Goal: Information Seeking & Learning: Learn about a topic

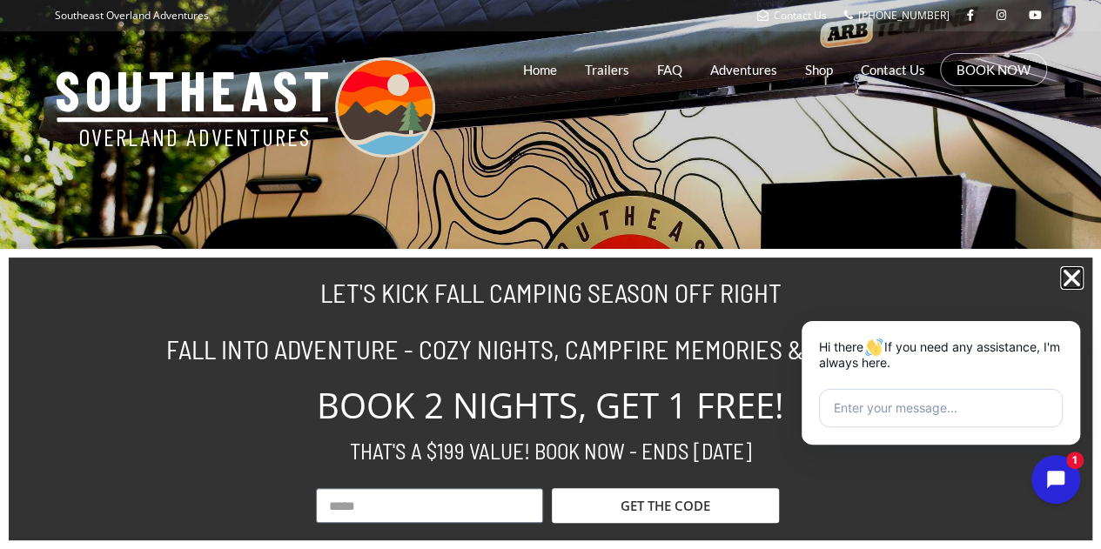
drag, startPoint x: 1075, startPoint y: 276, endPoint x: 1062, endPoint y: 272, distance: 13.5
click at [1074, 276] on icon "Close" at bounding box center [1071, 277] width 23 height 23
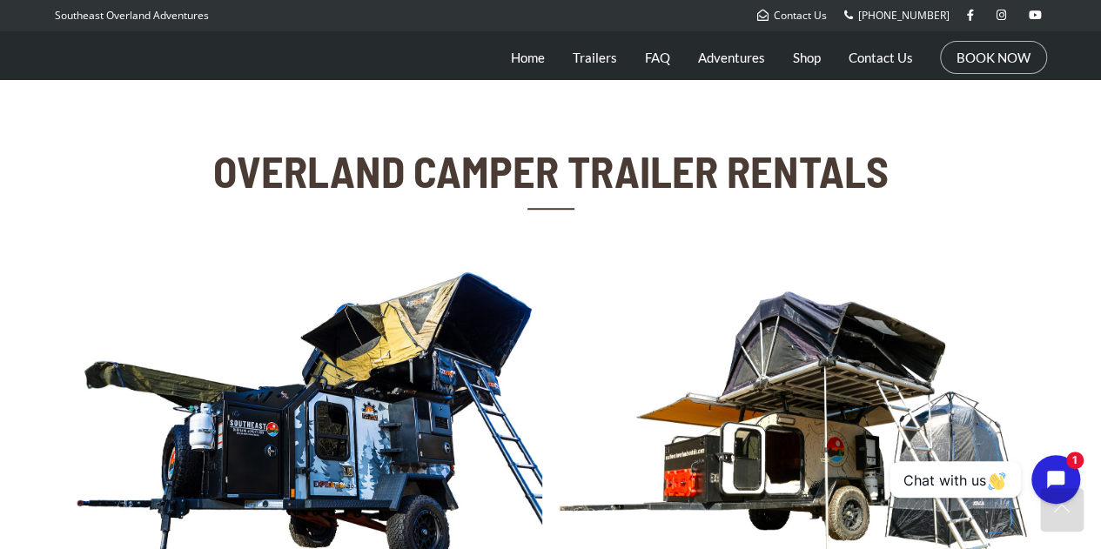
scroll to position [609, 0]
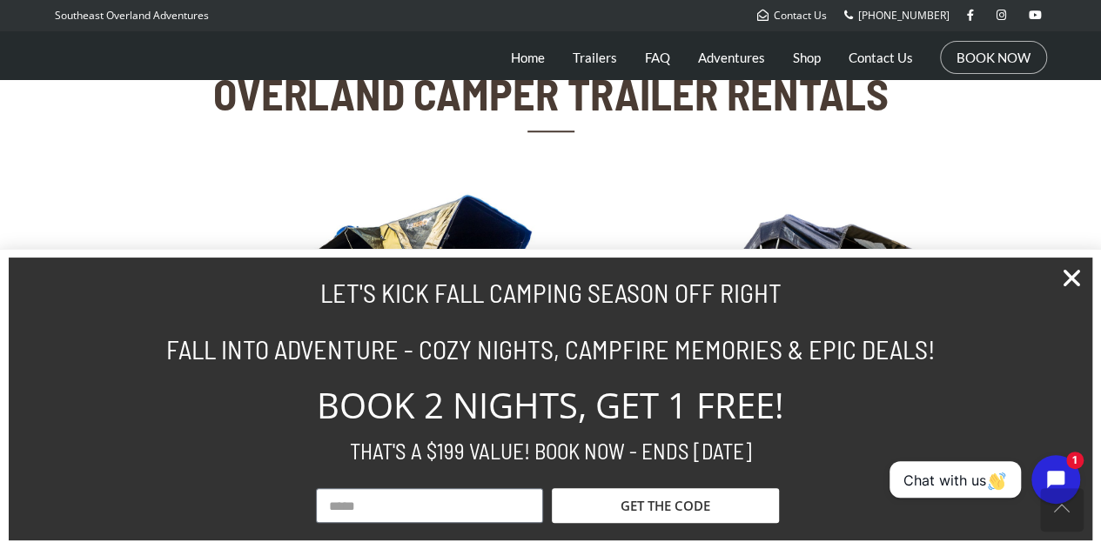
click at [472, 507] on input "Email" at bounding box center [429, 505] width 227 height 35
type input "**********"
click at [641, 500] on span "GET THE CODE" at bounding box center [665, 506] width 90 height 13
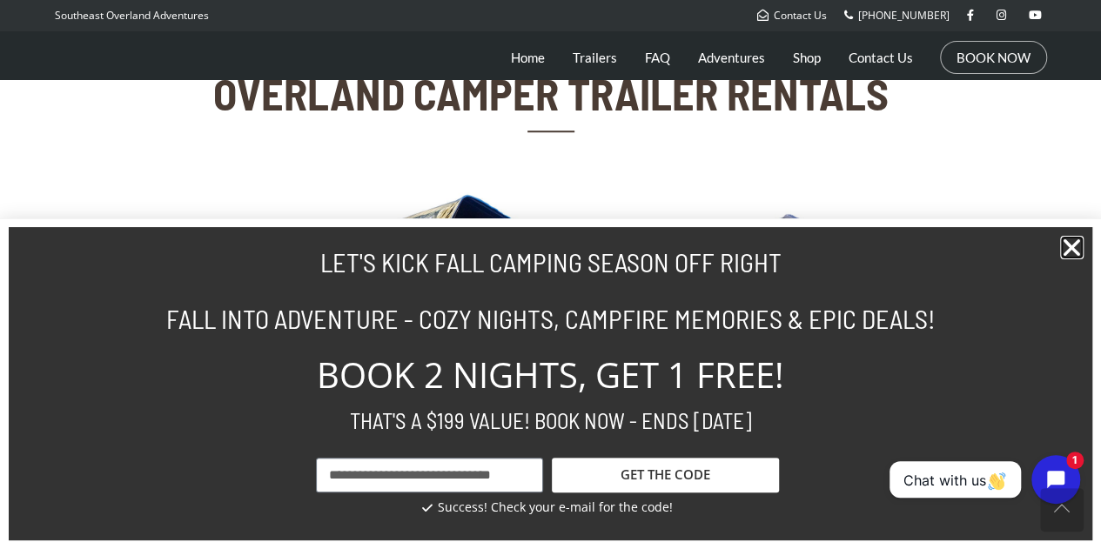
click at [1075, 245] on icon "Close" at bounding box center [1071, 247] width 23 height 23
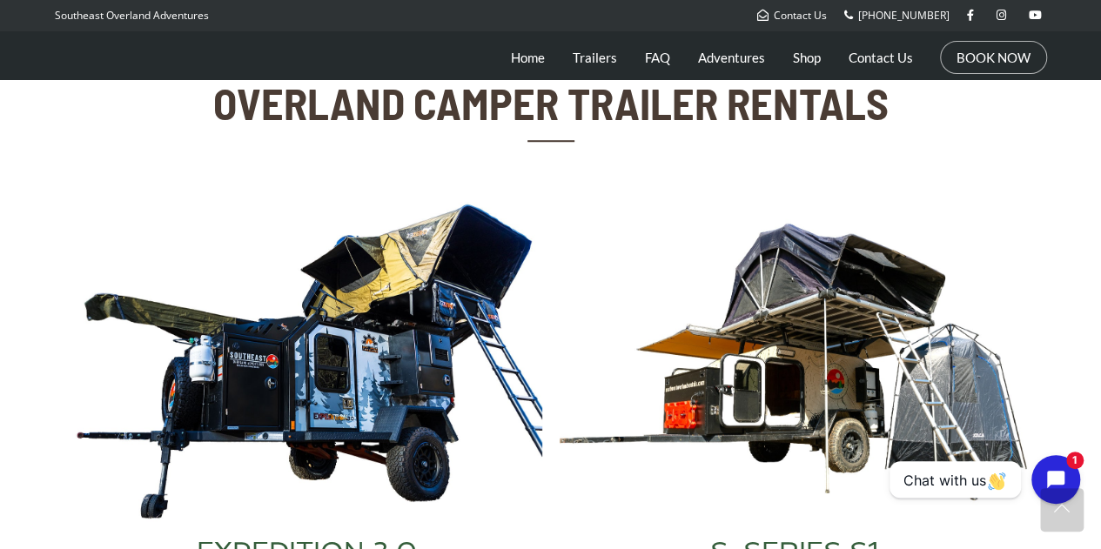
scroll to position [435, 0]
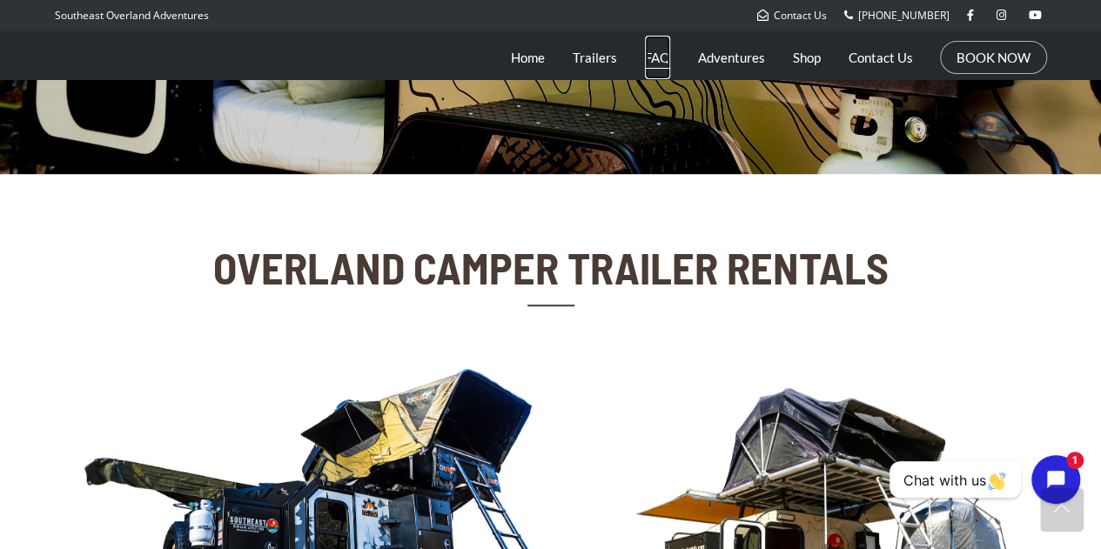
click at [651, 56] on link "FAQ" at bounding box center [657, 58] width 25 height 44
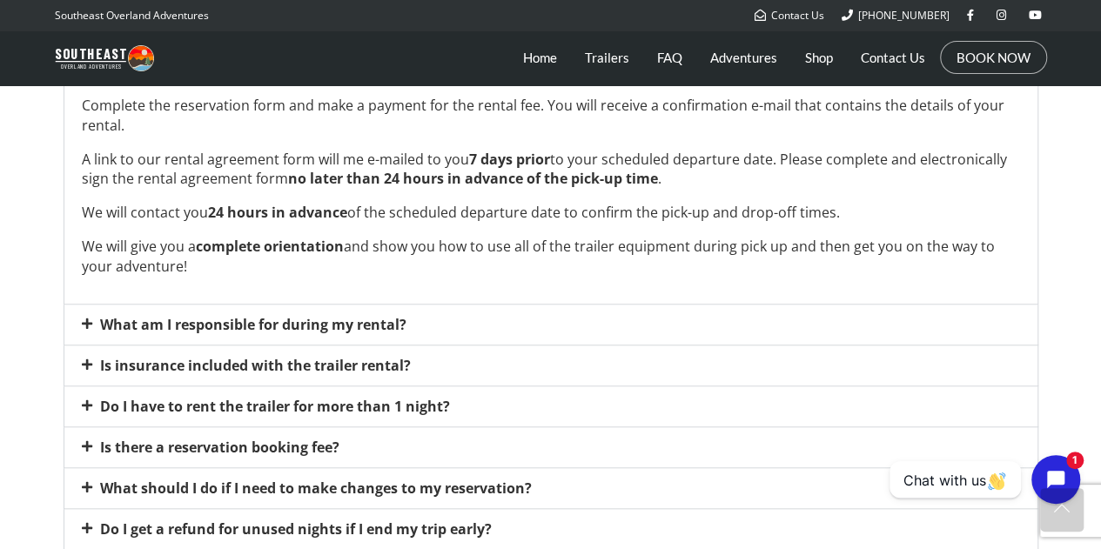
scroll to position [696, 0]
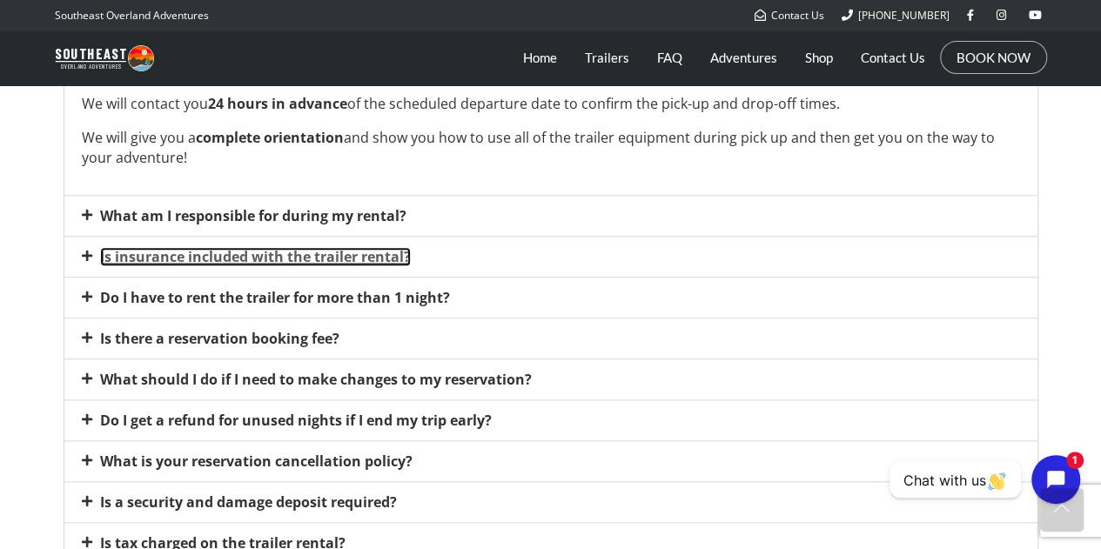
click at [336, 251] on link "Is insurance included with the trailer rental?" at bounding box center [255, 256] width 311 height 19
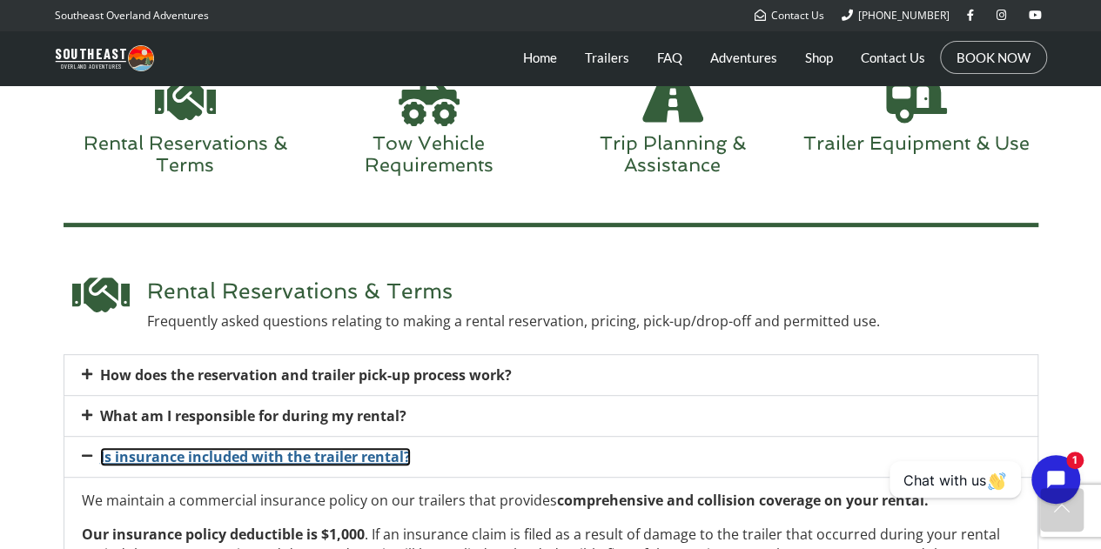
scroll to position [0, 0]
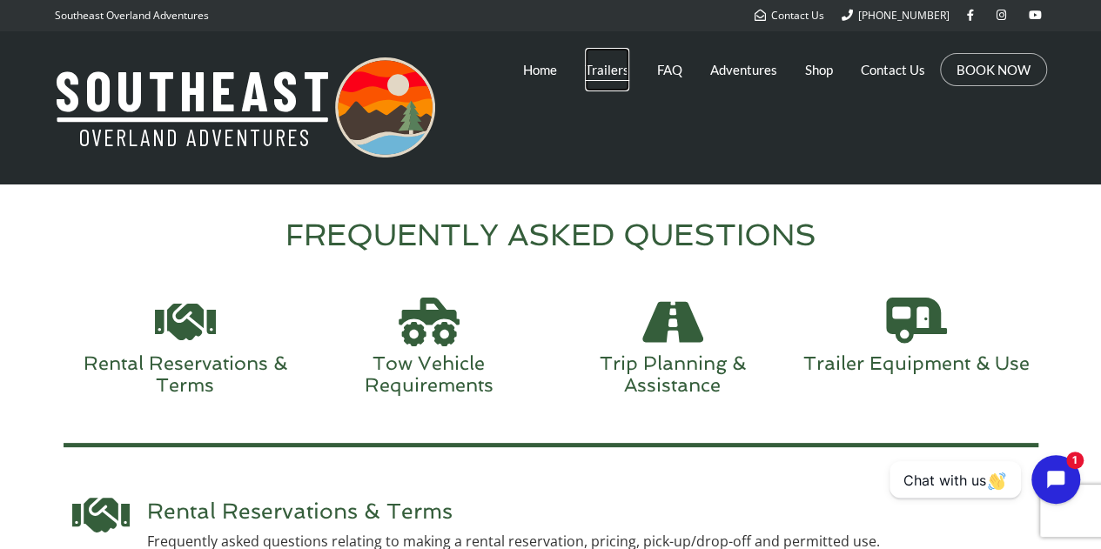
drag, startPoint x: 590, startPoint y: 69, endPoint x: 604, endPoint y: 70, distance: 14.0
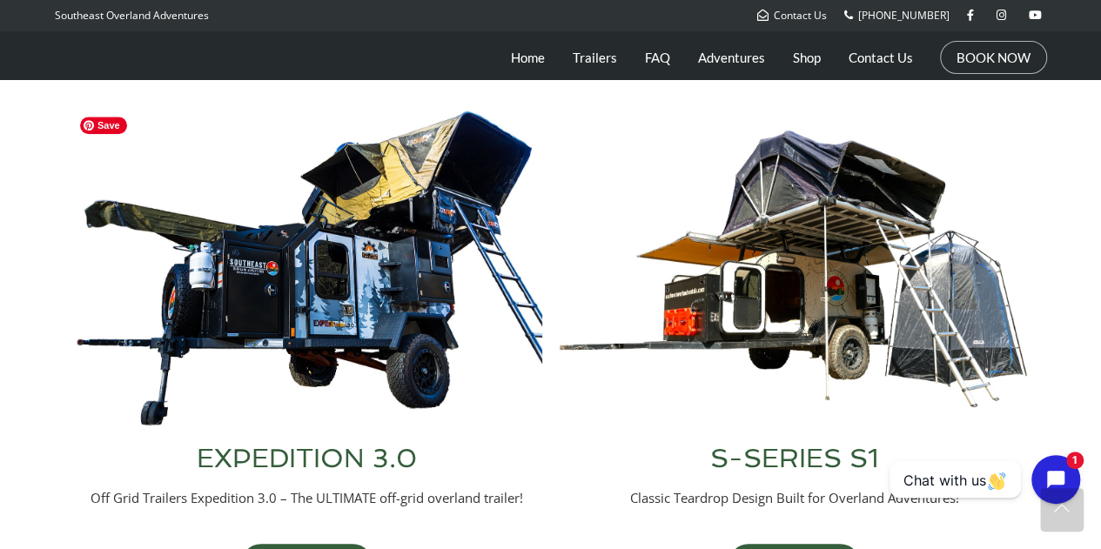
scroll to position [609, 0]
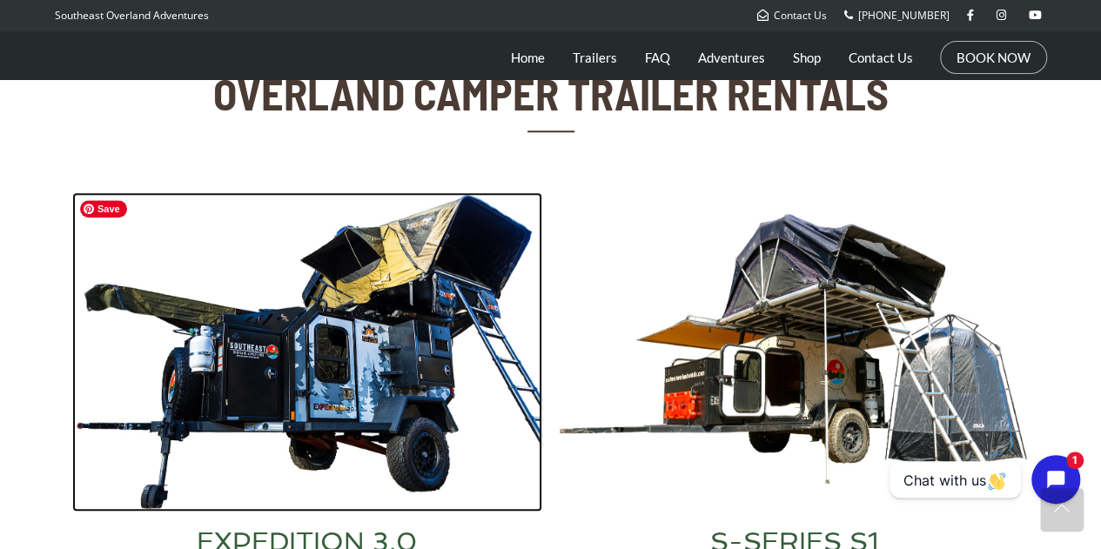
click at [458, 225] on img at bounding box center [307, 351] width 470 height 319
